Goal: Contribute content: Add original content to the website for others to see

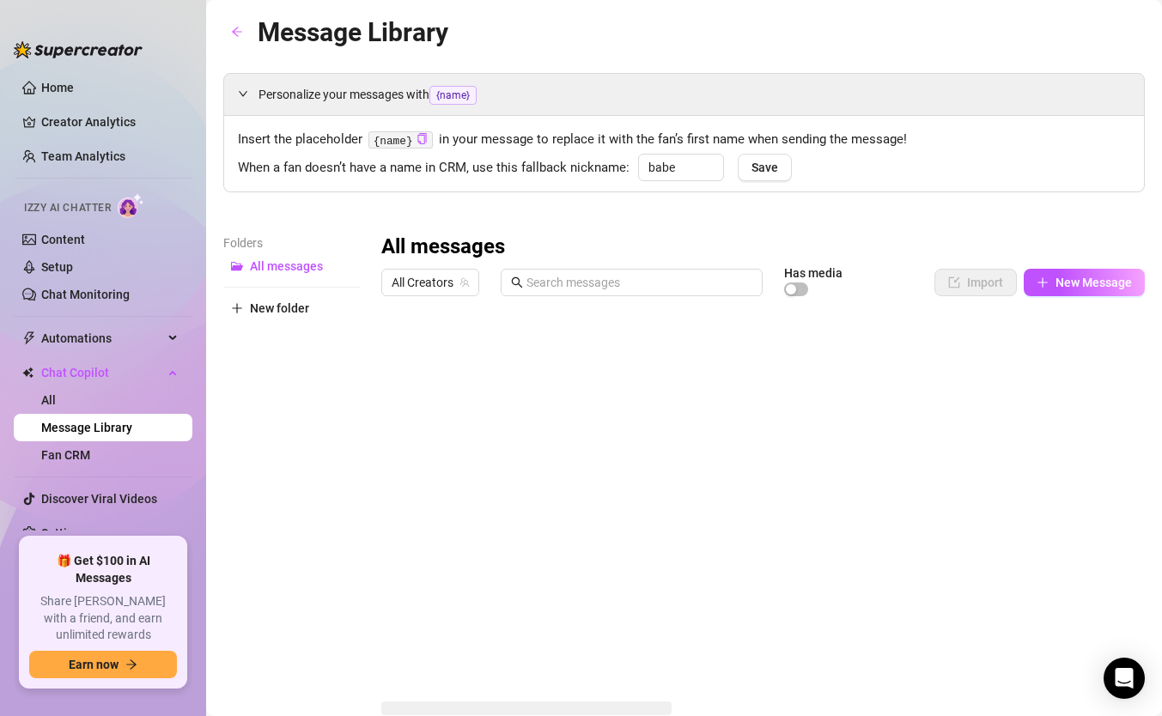
type input "babe"
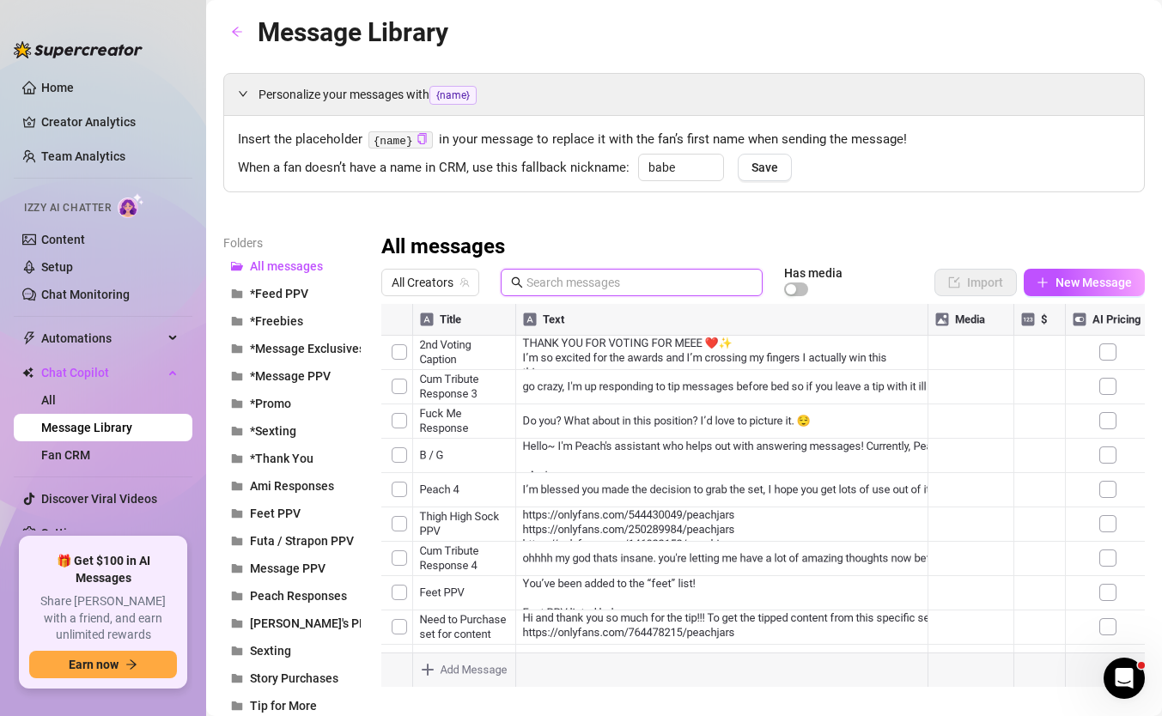
click at [576, 283] on input "text" at bounding box center [640, 282] width 226 height 19
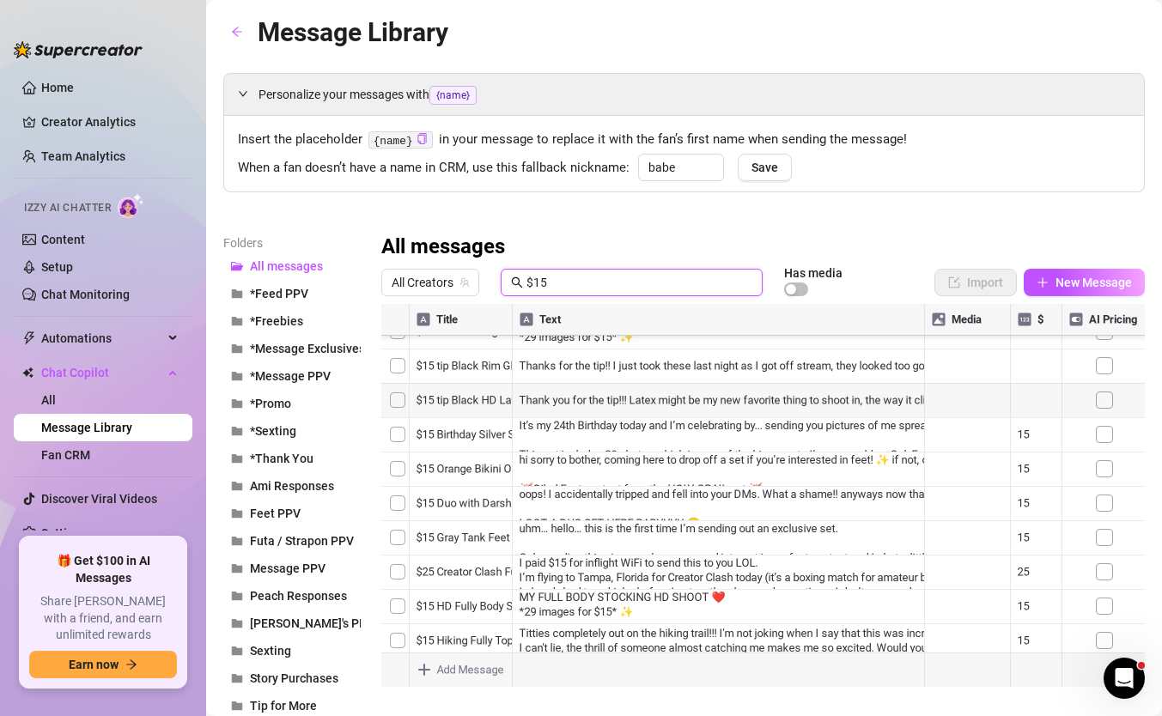
scroll to position [412, 0]
click at [478, 559] on div at bounding box center [763, 495] width 764 height 383
click at [759, 564] on div at bounding box center [763, 495] width 764 height 383
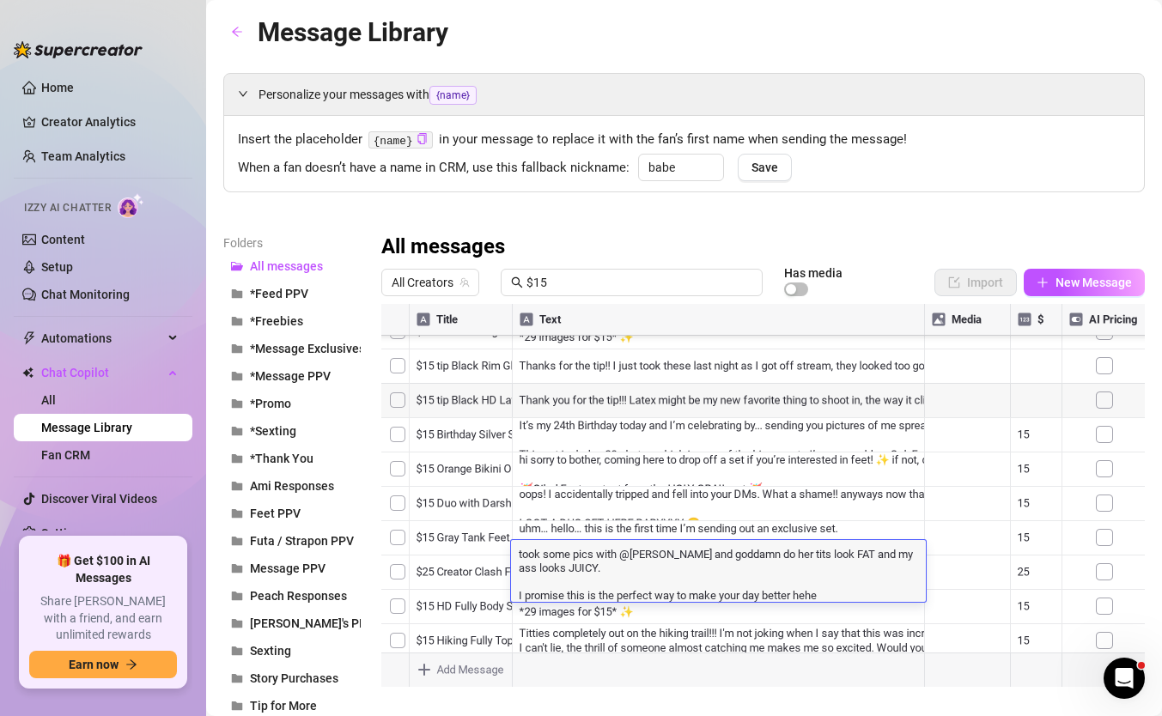
click at [465, 557] on div at bounding box center [763, 495] width 764 height 383
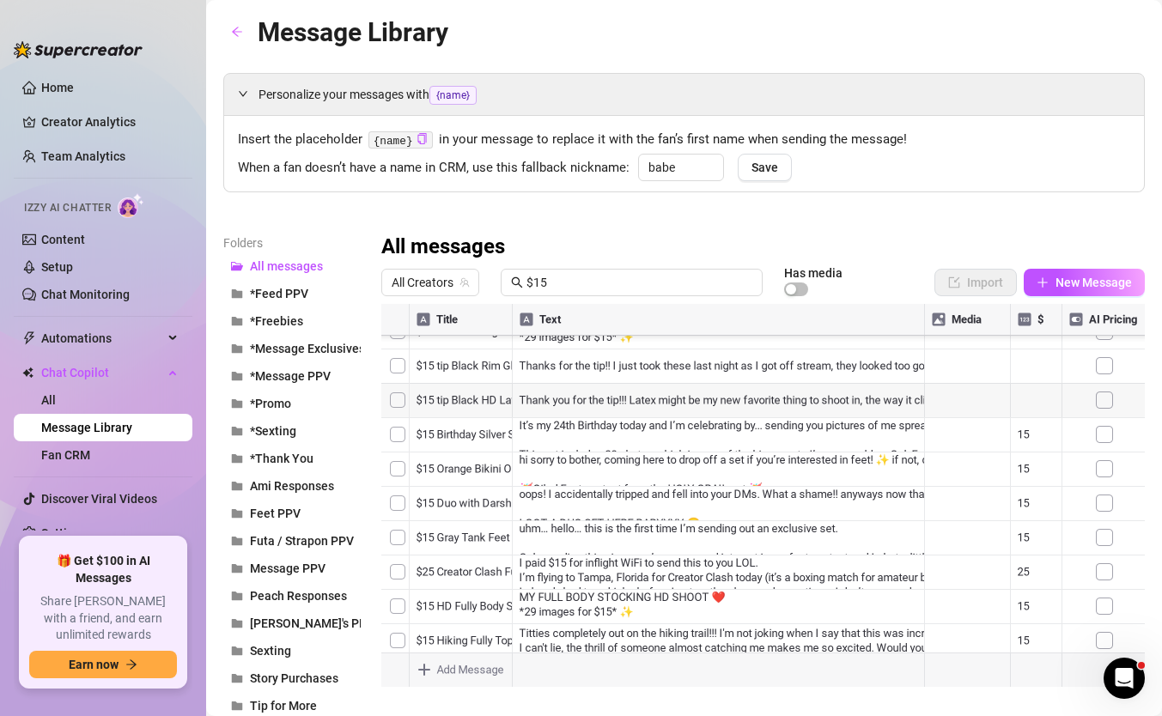
click at [465, 557] on div at bounding box center [763, 495] width 764 height 383
click at [570, 287] on input "$15" at bounding box center [640, 282] width 226 height 19
click at [496, 386] on div at bounding box center [763, 495] width 764 height 383
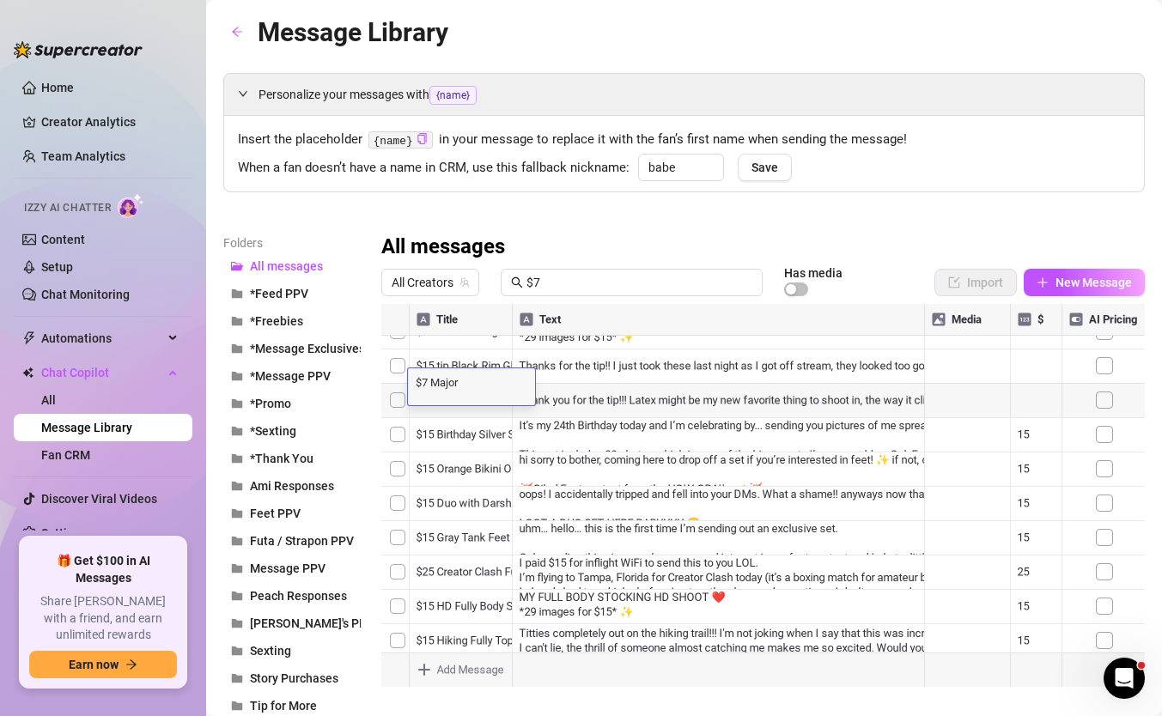
click at [473, 387] on textarea "$7 Major [PERSON_NAME]" at bounding box center [471, 381] width 127 height 15
click at [550, 282] on input "$7" at bounding box center [640, 282] width 226 height 19
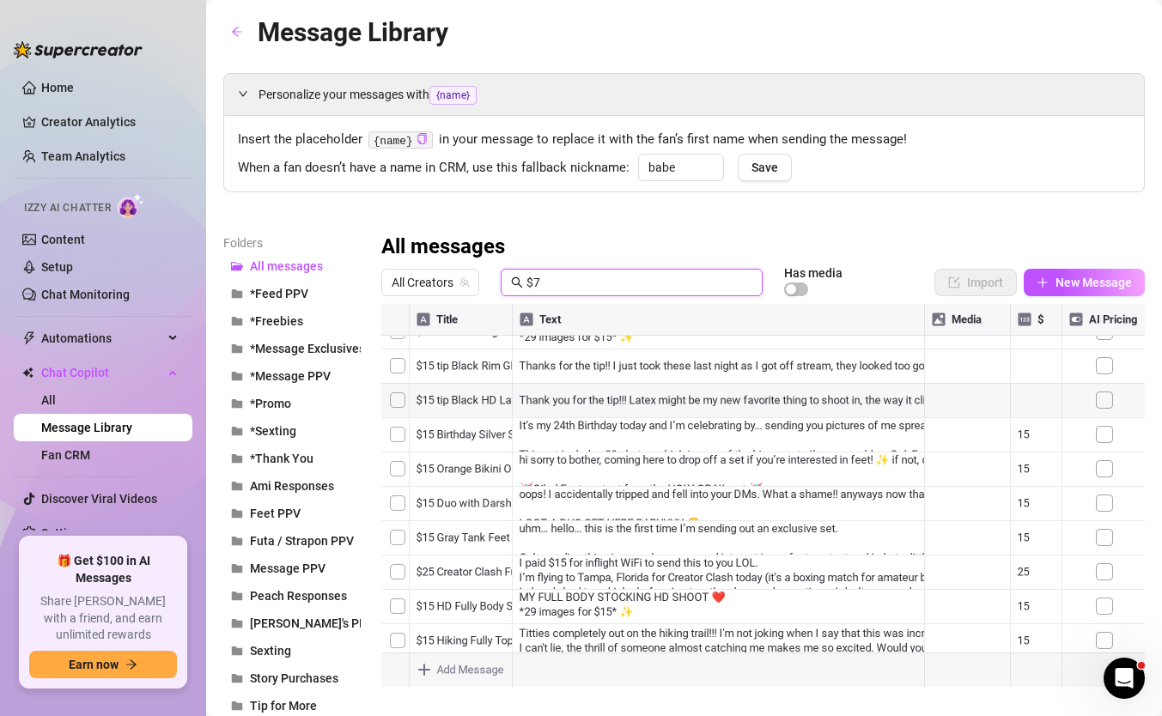
click at [550, 282] on input "$7" at bounding box center [640, 282] width 226 height 19
click at [568, 278] on input "$15" at bounding box center [640, 282] width 226 height 19
click at [460, 392] on div at bounding box center [763, 495] width 764 height 383
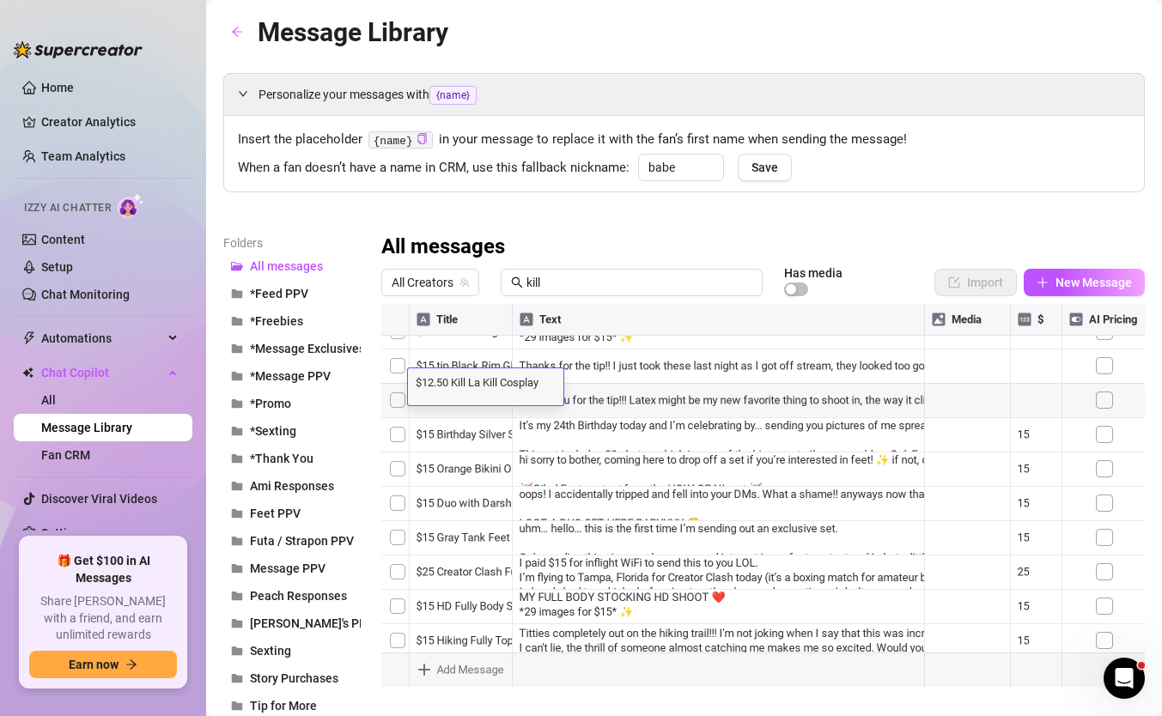
click at [460, 392] on div "$12.50 Kill La Kill Cosplay Ryuko $12.50 Kill La Kill Cosplay Ryuko" at bounding box center [485, 387] width 155 height 37
click at [461, 382] on textarea "$12.50 Kill La Kill Cosplay Ryuko" at bounding box center [485, 381] width 155 height 15
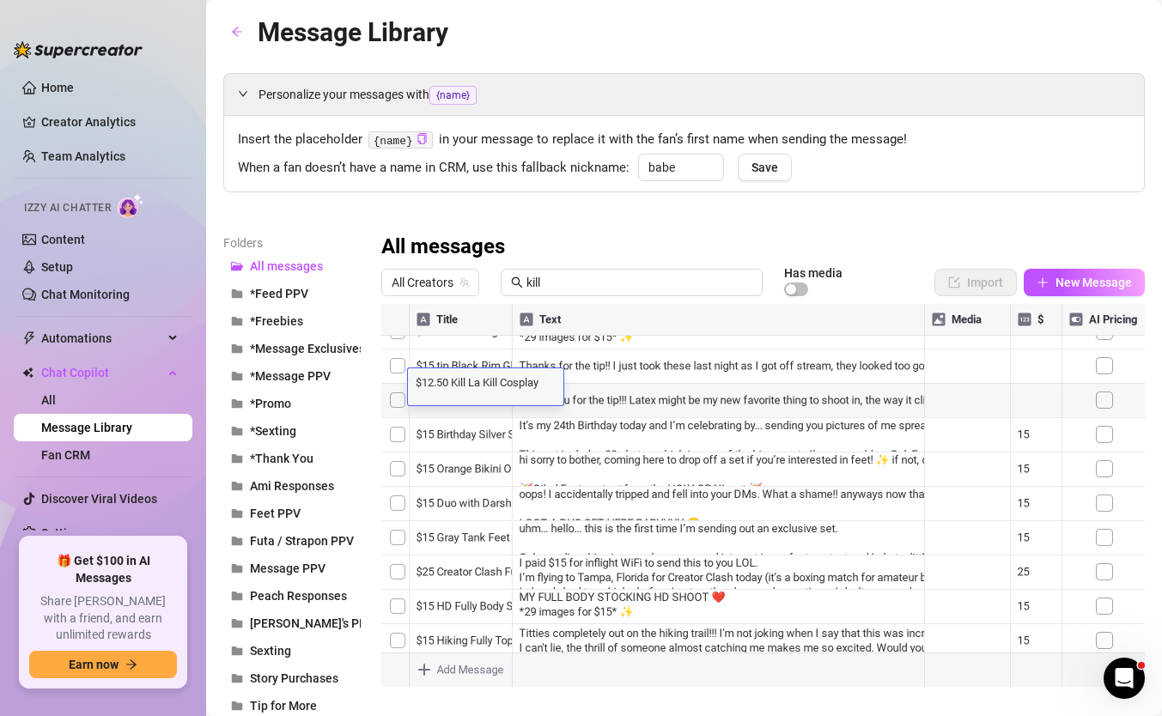
click at [461, 382] on textarea "$12.50 Kill La Kill Cosplay Ryuko" at bounding box center [485, 381] width 155 height 15
click at [466, 380] on textarea "$12.50 Kill La Kill Cosplay Ryuko" at bounding box center [485, 381] width 155 height 15
click at [538, 295] on span "kill" at bounding box center [632, 282] width 262 height 27
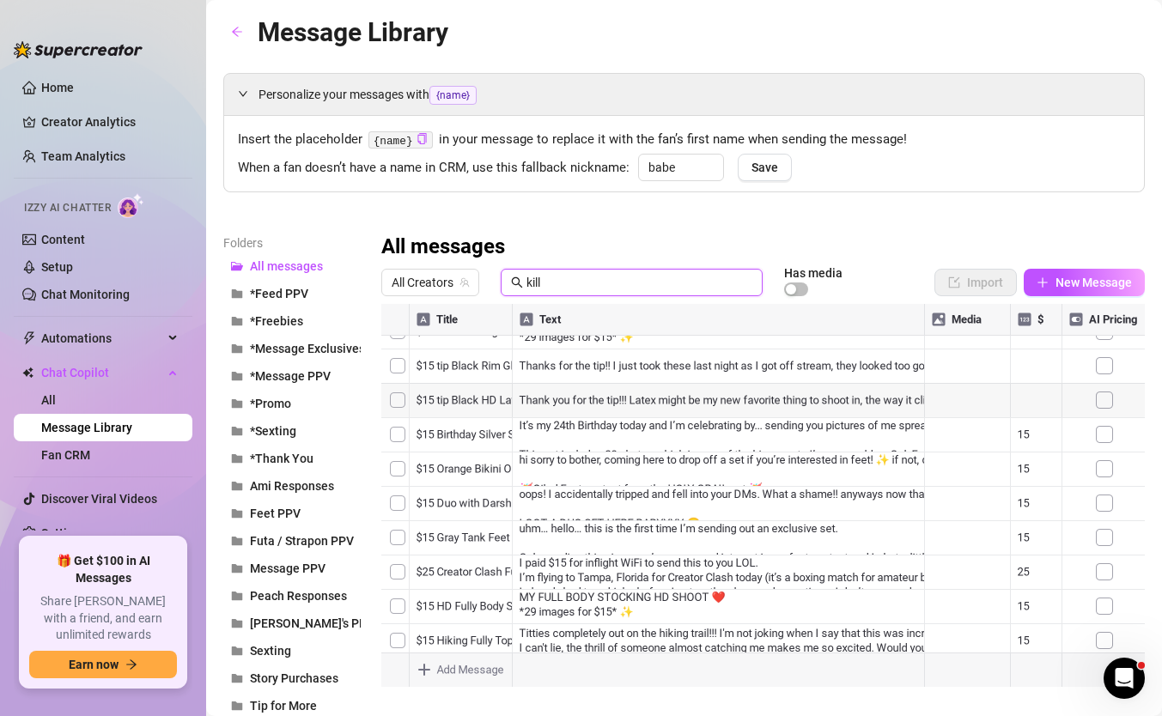
click at [548, 284] on input "kill" at bounding box center [640, 282] width 226 height 19
click at [567, 487] on div at bounding box center [763, 495] width 764 height 383
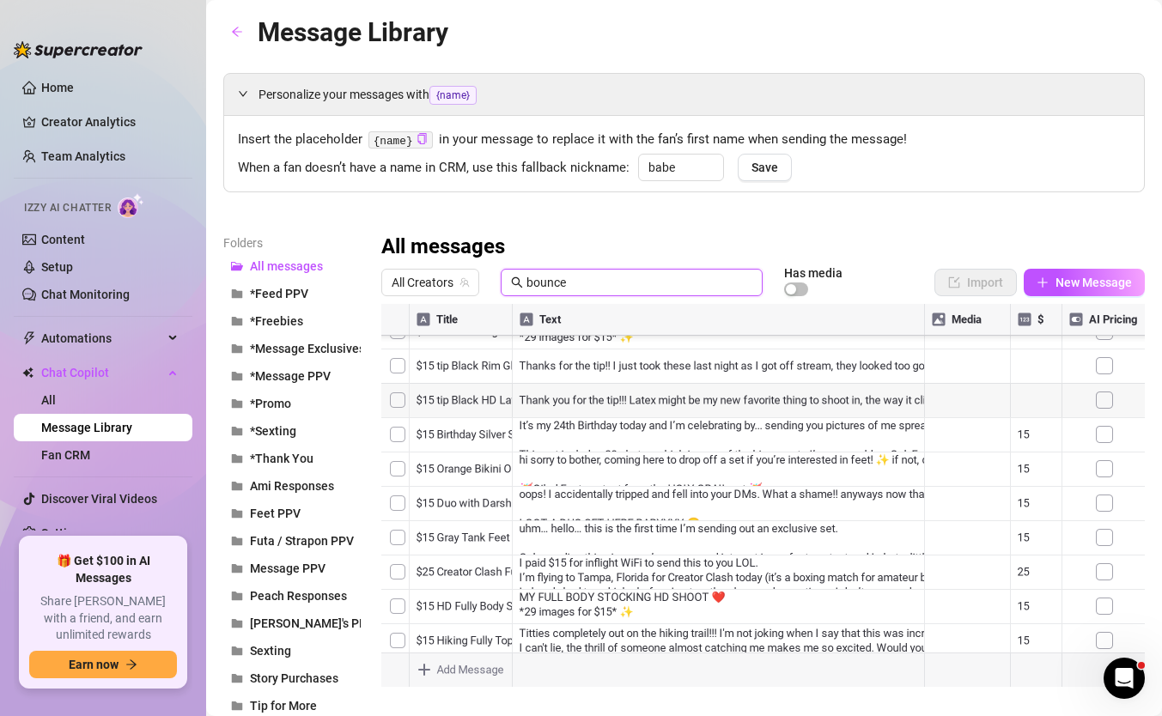
type input "bounce"
click at [567, 487] on div at bounding box center [763, 495] width 764 height 383
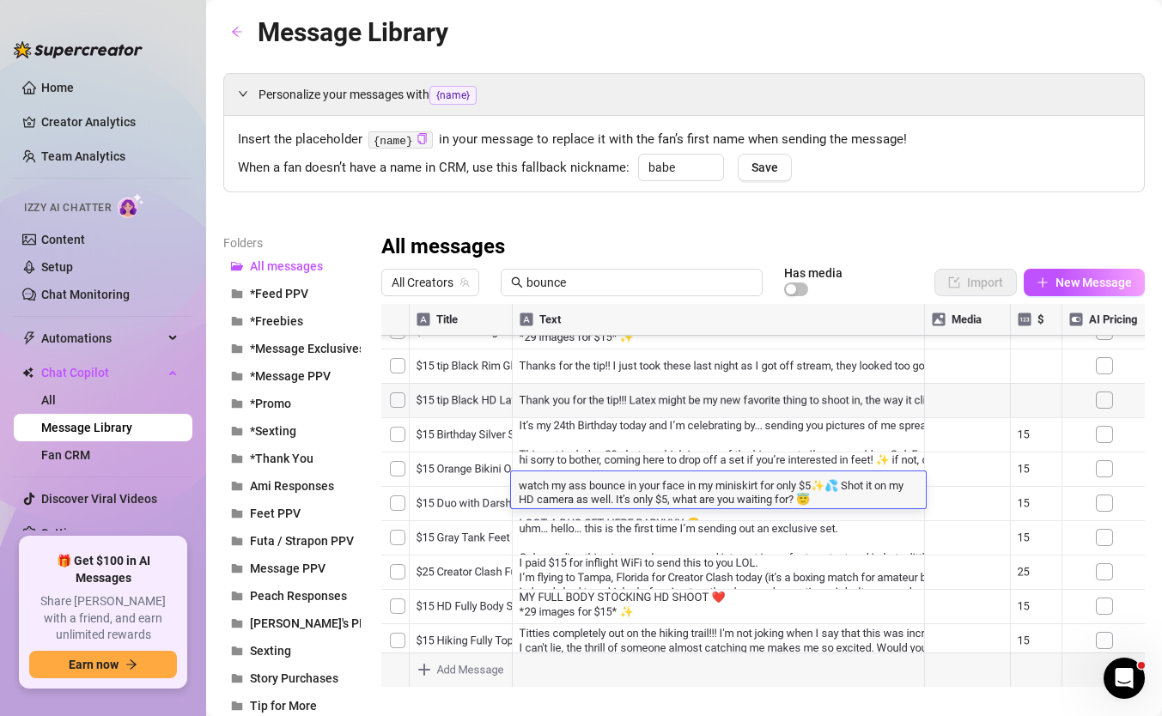
click at [515, 485] on textarea "watch my ass bounce in your face in my miniskirt for only $5✨💦 Shot it on my HD…" at bounding box center [718, 491] width 415 height 29
drag, startPoint x: 515, startPoint y: 485, endPoint x: 760, endPoint y: 484, distance: 245.7
click at [760, 484] on textarea "watch my ass bounce in your face in my miniskirt for only $5✨💦 Shot it on my HD…" at bounding box center [718, 491] width 415 height 29
